Goal: Find specific page/section: Find specific page/section

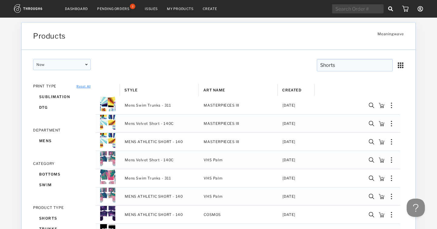
drag, startPoint x: 342, startPoint y: 65, endPoint x: 297, endPoint y: 65, distance: 44.9
click at [297, 65] on div "Shorts Shorts CLEAR Shorts CLEAR" at bounding box center [313, 67] width 188 height 16
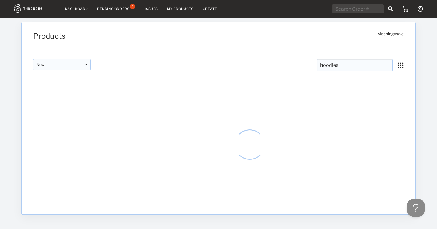
click at [341, 66] on input "hoodies" at bounding box center [355, 65] width 76 height 12
click at [343, 66] on input "hoodies" at bounding box center [355, 65] width 76 height 12
type input "hoodie"
